Goal: Navigation & Orientation: Find specific page/section

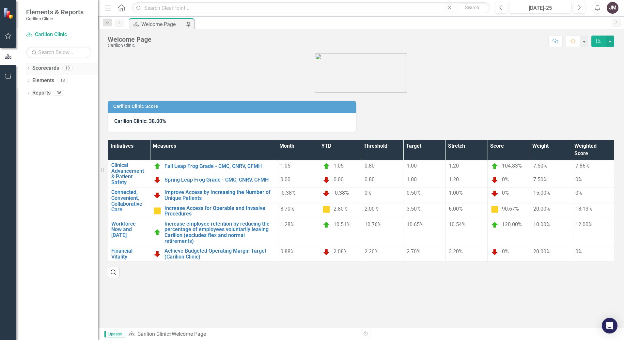
click at [28, 67] on icon "Dropdown" at bounding box center [28, 69] width 5 height 4
click at [32, 78] on div "Dropdown" at bounding box center [31, 81] width 5 height 6
click at [56, 91] on link "Department of Surgery" at bounding box center [69, 93] width 55 height 8
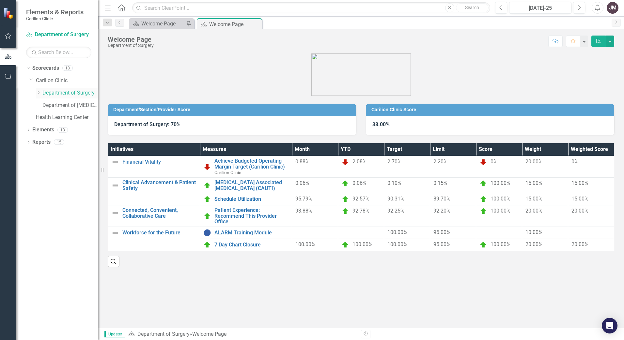
click at [38, 91] on icon "Dropdown" at bounding box center [38, 93] width 5 height 4
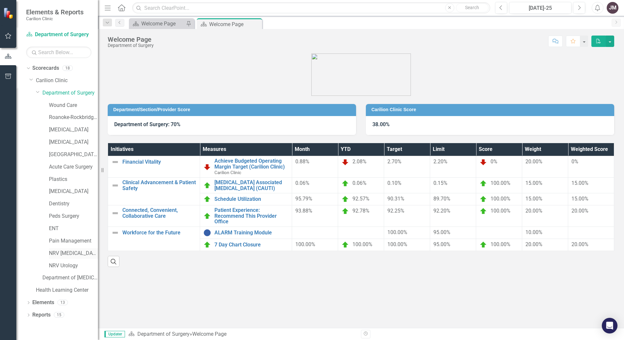
click at [70, 251] on link "NRV [MEDICAL_DATA]" at bounding box center [73, 254] width 49 height 8
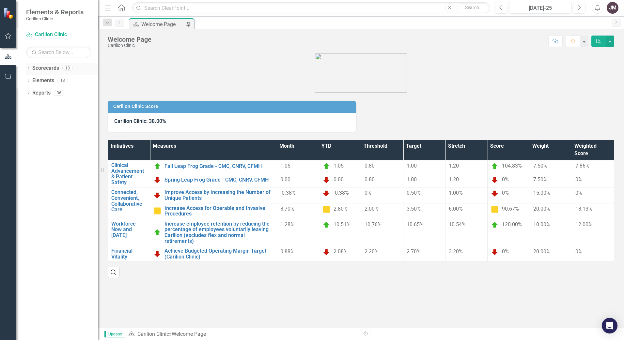
click at [28, 66] on div "Dropdown Scorecards 18" at bounding box center [62, 69] width 72 height 12
click at [28, 68] on icon "Dropdown" at bounding box center [28, 69] width 5 height 4
click at [32, 79] on icon "Dropdown" at bounding box center [31, 80] width 5 height 4
click at [56, 92] on link "Department of Surgery" at bounding box center [69, 93] width 55 height 8
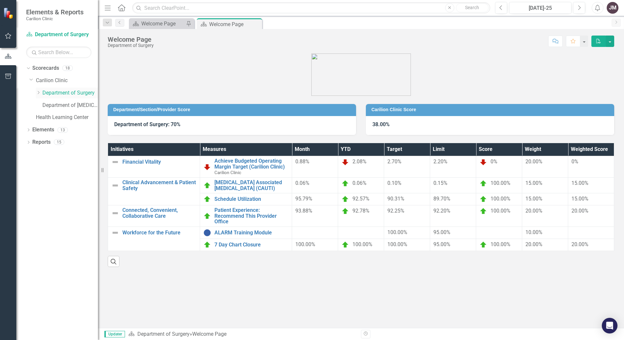
click at [38, 92] on icon "Dropdown" at bounding box center [38, 93] width 5 height 4
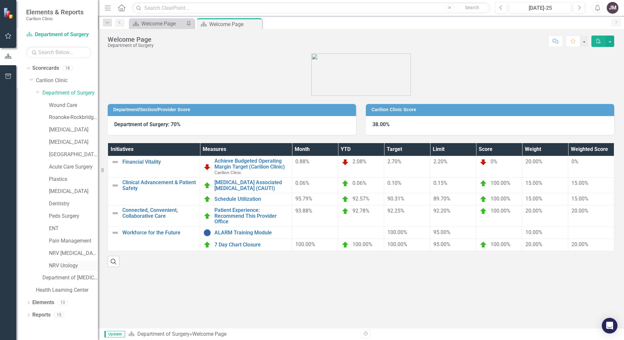
click at [61, 264] on link "NRV Urology" at bounding box center [73, 266] width 49 height 8
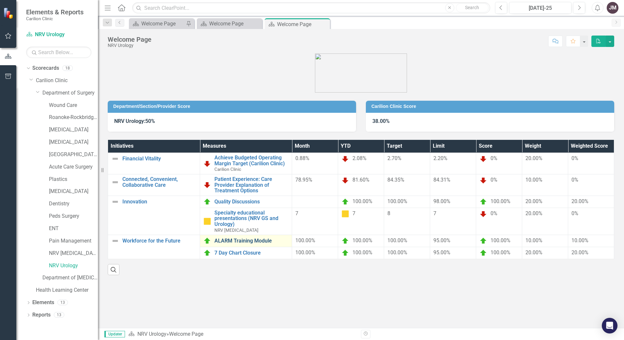
click at [228, 240] on link "ALARM Training Module" at bounding box center [251, 241] width 74 height 6
